Goal: Task Accomplishment & Management: Complete application form

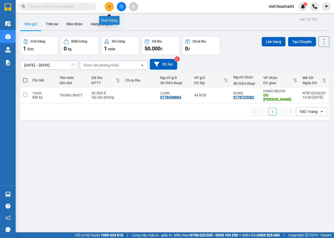
click at [110, 8] on icon "plus" at bounding box center [110, 7] width 4 height 4
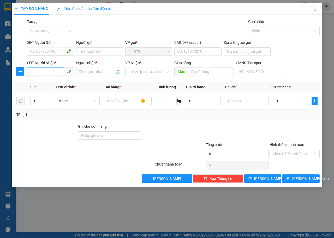
click at [35, 70] on input "SĐT Người Nhận *" at bounding box center [45, 72] width 37 height 8
type input "0352458198"
click at [46, 81] on div "0352458198 - cường" at bounding box center [50, 83] width 41 height 6
type input "cường"
type input "0352458198"
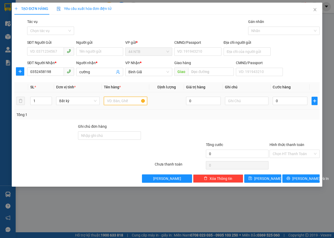
click at [117, 104] on input "text" at bounding box center [126, 101] width 44 height 8
type input "GOI BK"
click at [286, 103] on input "0" at bounding box center [290, 101] width 35 height 8
type input "3"
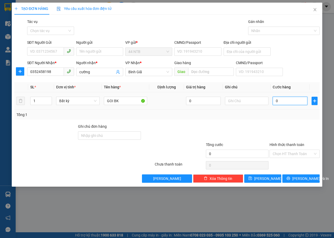
type input "3"
type input "30"
type input "30.000"
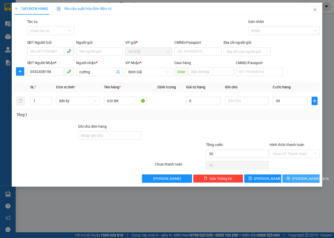
type input "30.000"
click at [305, 179] on span "[PERSON_NAME] và In" at bounding box center [310, 179] width 37 height 6
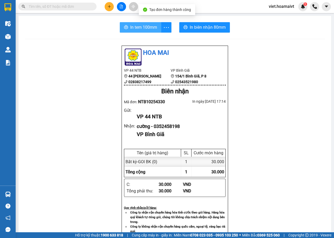
drag, startPoint x: 136, startPoint y: 25, endPoint x: 218, endPoint y: 59, distance: 89.2
click at [136, 25] on span "In tem 100mm" at bounding box center [143, 27] width 27 height 7
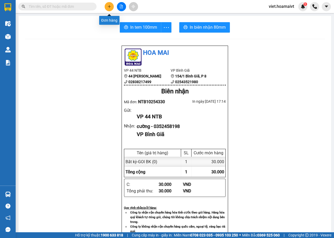
click at [110, 7] on icon "plus" at bounding box center [110, 7] width 4 height 4
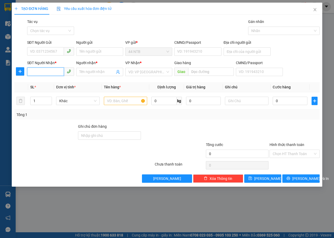
click at [55, 73] on input "SĐT Người Nhận *" at bounding box center [45, 72] width 37 height 8
type input "0975886272"
click at [56, 83] on div "0975886272 - Phượng SAO VIÊT" at bounding box center [56, 83] width 53 height 6
type input "Phượng SAO VIÊT"
type input "0975886272"
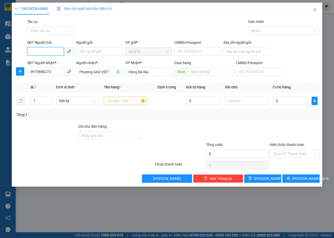
click at [55, 51] on input "SĐT Người Gửi" at bounding box center [45, 51] width 37 height 8
click at [62, 62] on div "0909492272 - LAPTOP TH" at bounding box center [51, 62] width 43 height 6
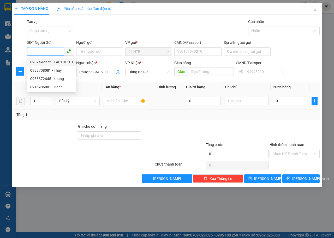
type input "0909492272"
type input "LAPTOP TH"
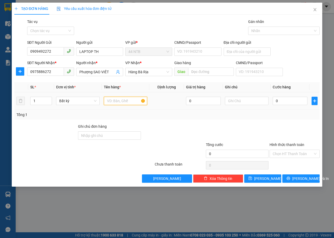
click at [130, 101] on input "text" at bounding box center [126, 101] width 44 height 8
type input "HỌP LK"
click at [282, 100] on input "0" at bounding box center [290, 101] width 35 height 8
type input "3"
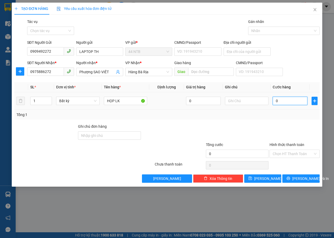
type input "3"
type input "30"
type input "30.000"
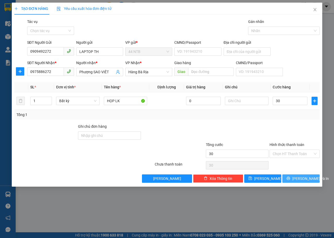
type input "30.000"
click at [298, 179] on span "[PERSON_NAME] và In" at bounding box center [310, 179] width 37 height 6
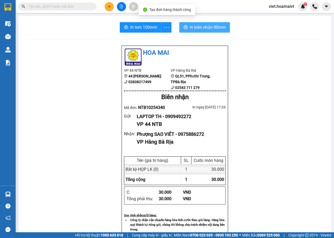
click at [179, 32] on button "In biên nhận 80mm" at bounding box center [204, 27] width 51 height 10
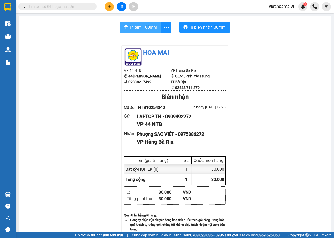
click at [134, 26] on span "In tem 100mm" at bounding box center [143, 27] width 27 height 7
click at [111, 8] on icon "plus" at bounding box center [110, 7] width 4 height 4
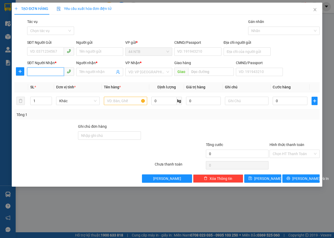
click at [61, 70] on input "SĐT Người Nhận *" at bounding box center [45, 72] width 37 height 8
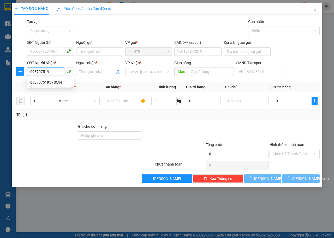
type input "0937075195"
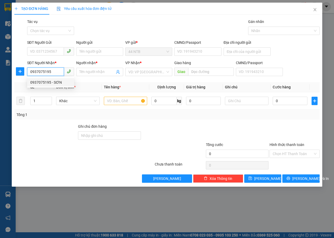
click at [60, 81] on div "0937075195 - SƠN" at bounding box center [50, 83] width 41 height 6
type input "92 ĐƯỜNG SỐ 6 PHƯỜNG [GEOGRAPHIC_DATA]"
type input "SƠN"
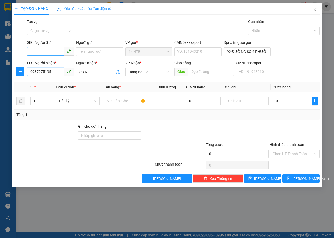
type input "0937075195"
click at [61, 50] on input "SĐT Người Gửi" at bounding box center [45, 51] width 37 height 8
click at [61, 63] on div "0919509057 - [GEOGRAPHIC_DATA]" at bounding box center [59, 62] width 59 height 6
type input "0919509057"
type input "TÚ ANH"
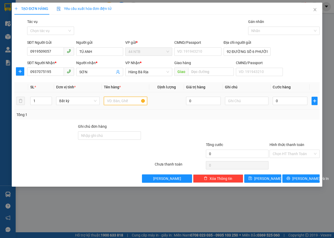
click at [124, 102] on input "text" at bounding box center [126, 101] width 44 height 8
type input "BAO GT"
click at [285, 103] on input "0" at bounding box center [290, 101] width 35 height 8
type input "3"
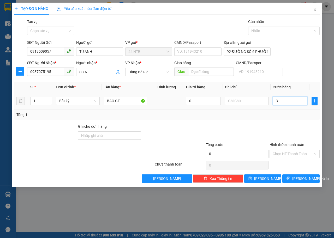
type input "3"
type input "30"
click at [287, 154] on input "Hình thức thanh toán" at bounding box center [293, 154] width 40 height 8
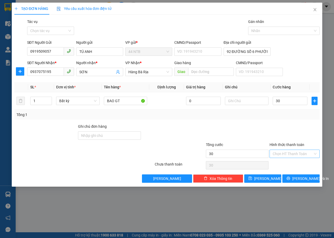
type input "30.000"
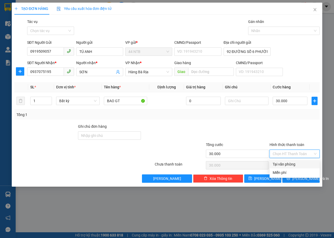
click at [285, 163] on div "Tại văn phòng" at bounding box center [295, 165] width 44 height 6
type input "0"
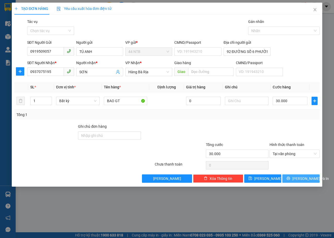
click at [290, 177] on button "[PERSON_NAME] và In" at bounding box center [300, 179] width 37 height 8
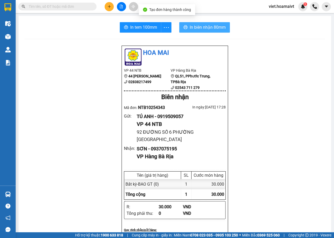
click at [184, 29] on icon "printer" at bounding box center [186, 27] width 4 height 4
click at [147, 27] on div "In tem 100mm" at bounding box center [146, 27] width 52 height 10
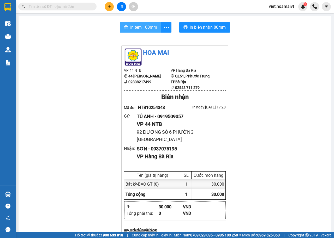
click at [147, 27] on span "In tem 100mm" at bounding box center [143, 27] width 27 height 7
click at [111, 7] on button at bounding box center [109, 6] width 9 height 9
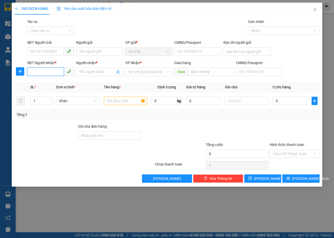
click at [55, 73] on input "SĐT Người Nhận *" at bounding box center [45, 72] width 37 height 8
type input "37686"
click at [56, 82] on div "0902037686 - [GEOGRAPHIC_DATA]" at bounding box center [59, 83] width 59 height 6
type input "73.đg.số.9_T.Hưng_HCM"
type input "0902037686"
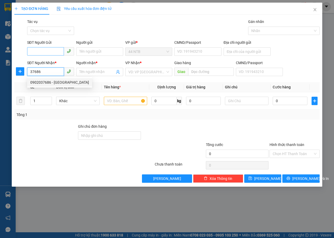
type input "[GEOGRAPHIC_DATA]"
type input "0902037686"
click at [55, 52] on input "SĐT Người Gửi" at bounding box center [45, 51] width 37 height 8
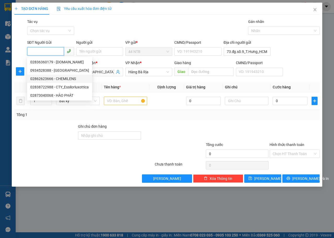
click at [69, 79] on div "02862623666 - CHEMILENS" at bounding box center [59, 79] width 59 height 6
type input "02862623666"
type input "CHEMILENS"
type input "046070000252"
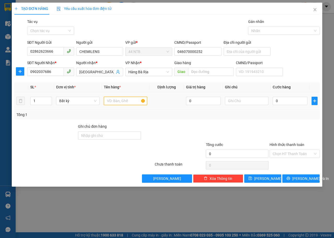
click at [108, 101] on input "text" at bounding box center [126, 101] width 44 height 8
type input "HỘP PKK"
click at [289, 99] on input "0" at bounding box center [290, 101] width 35 height 8
type input "3"
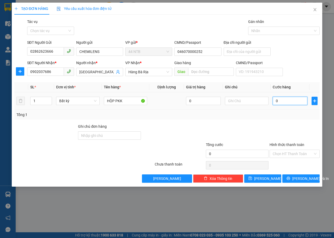
type input "3"
type input "30"
type input "30.000"
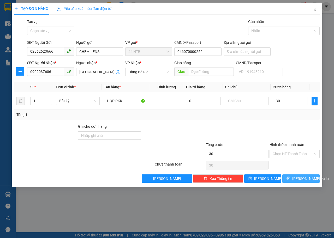
type input "30.000"
click at [305, 181] on span "[PERSON_NAME] và In" at bounding box center [310, 179] width 37 height 6
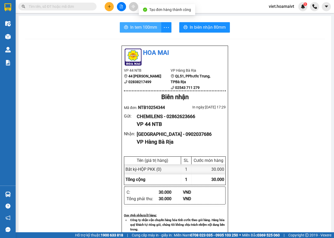
click at [144, 25] on span "In tem 100mm" at bounding box center [143, 27] width 27 height 7
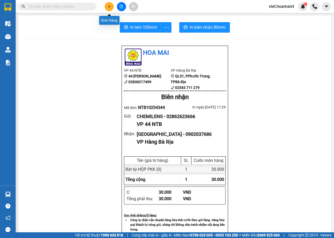
click at [113, 5] on button at bounding box center [109, 6] width 9 height 9
